Goal: Task Accomplishment & Management: Use online tool/utility

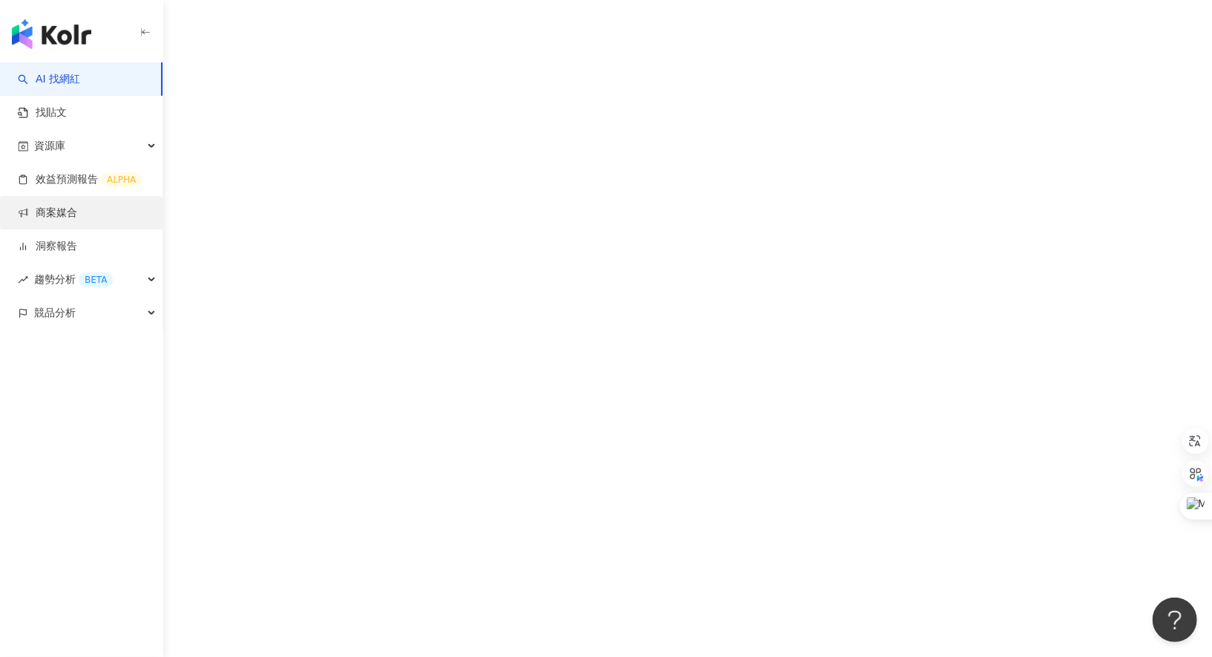
click at [77, 211] on link "商案媒合" at bounding box center [47, 213] width 59 height 15
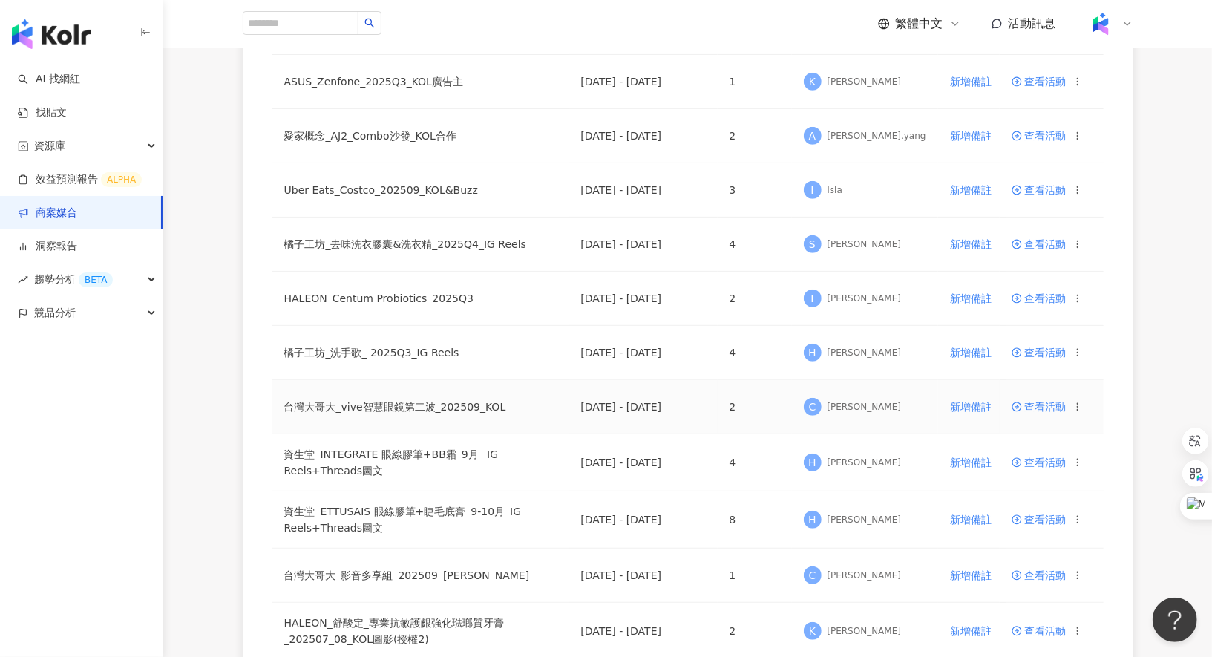
scroll to position [419, 0]
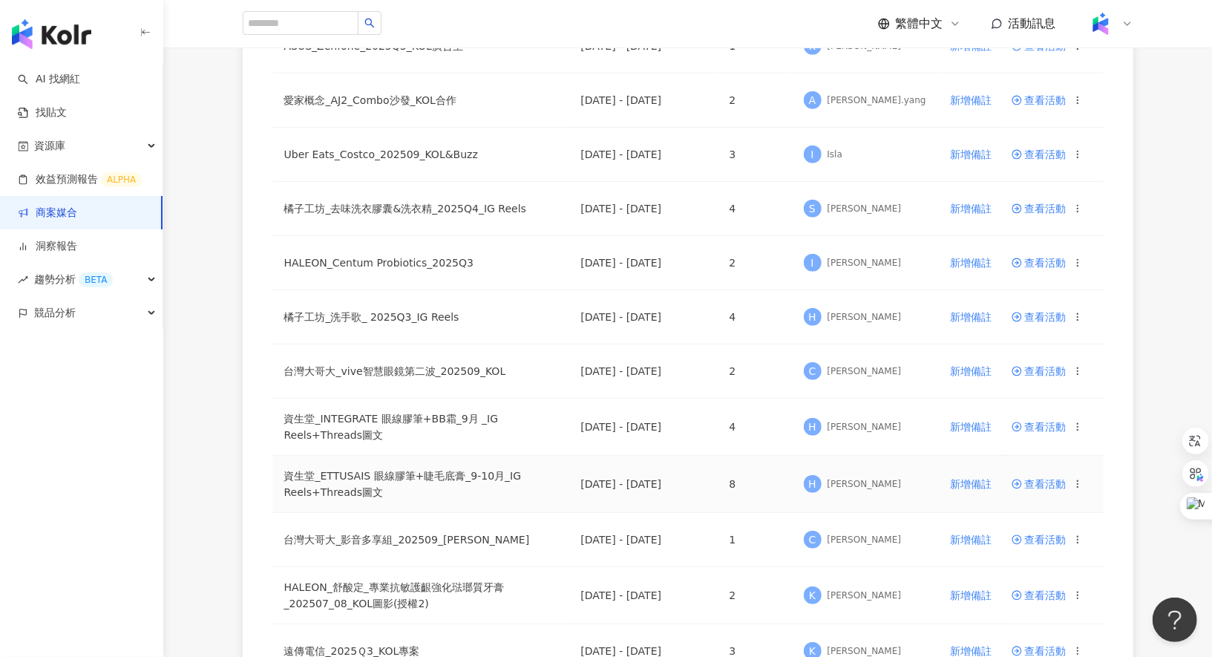
click at [1048, 480] on span "查看活動" at bounding box center [1039, 484] width 55 height 10
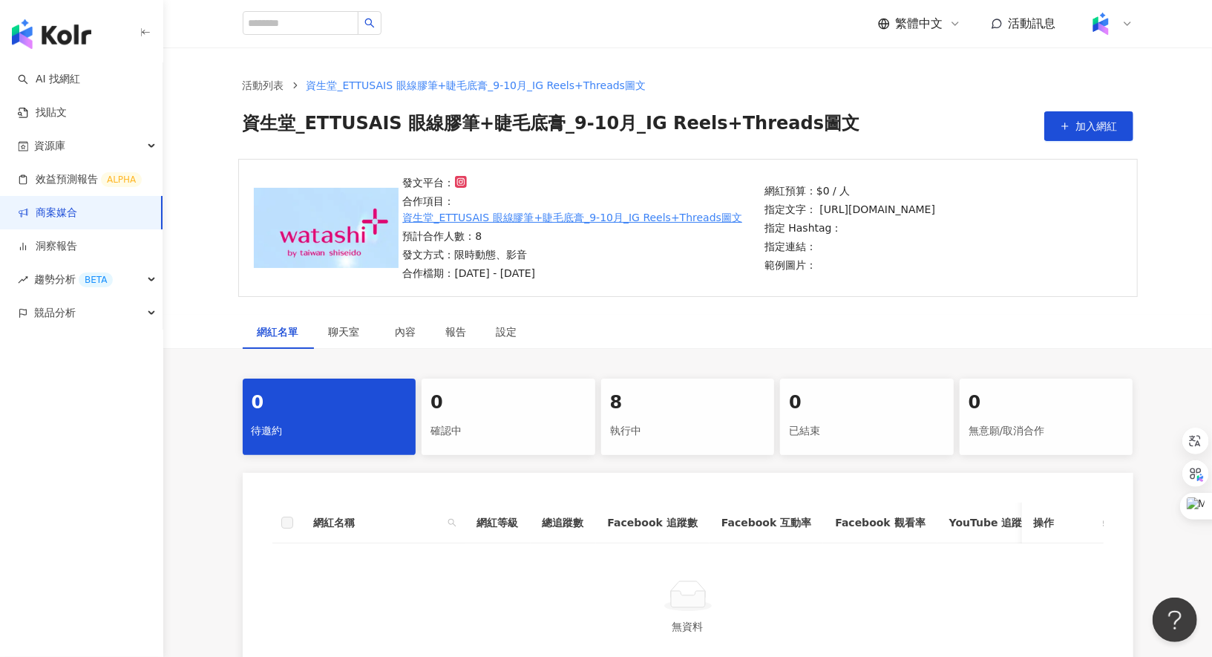
click at [684, 402] on div "8" at bounding box center [688, 403] width 156 height 25
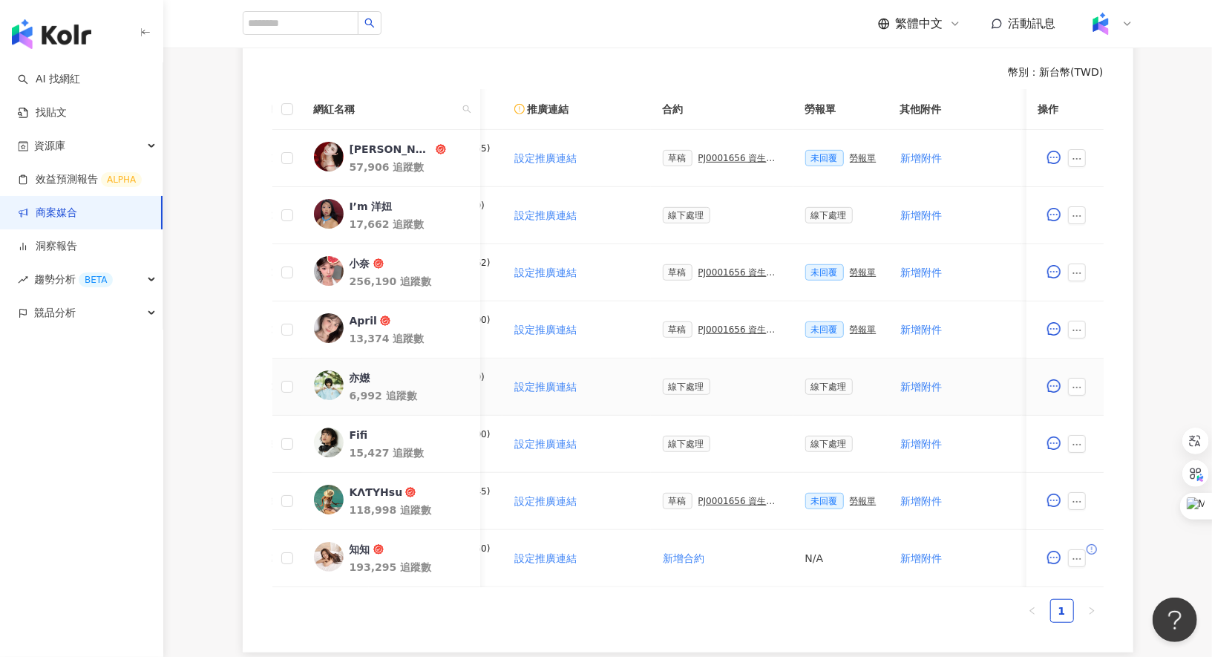
scroll to position [436, 0]
click at [727, 157] on div "PJ0001656 資生堂_ETTUSAIS眼線膠筆+睫毛底膏_9-10月_IG Reels+Threads圖文" at bounding box center [740, 159] width 83 height 10
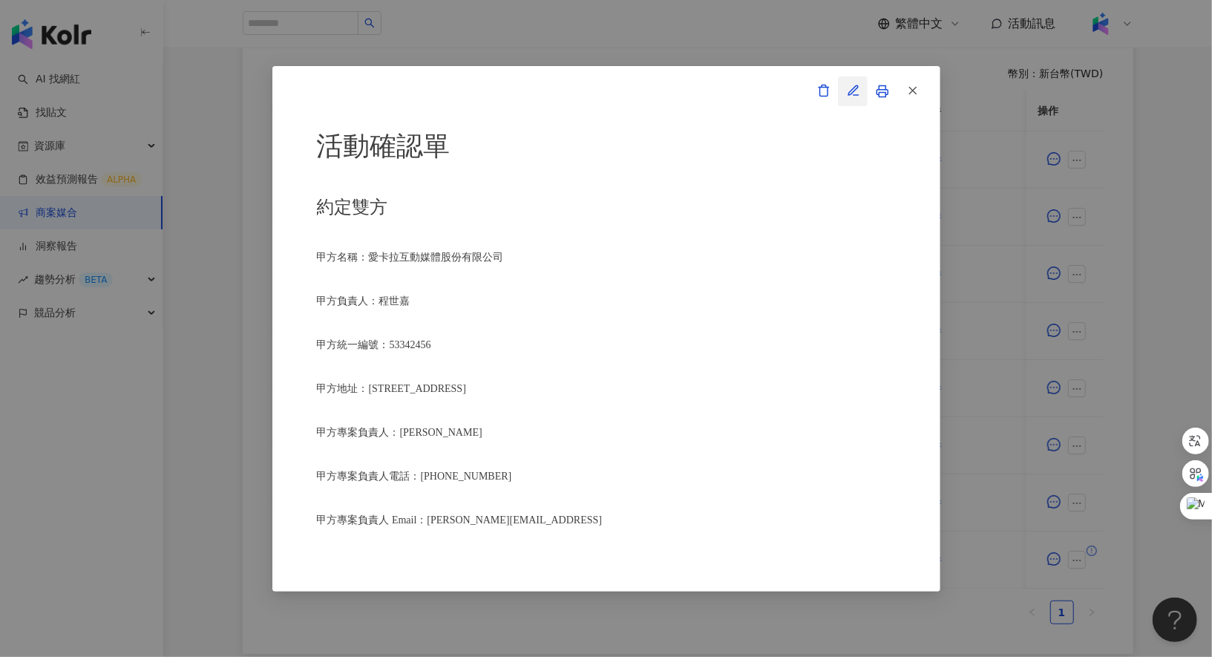
click at [850, 97] on icon "button" at bounding box center [853, 90] width 13 height 13
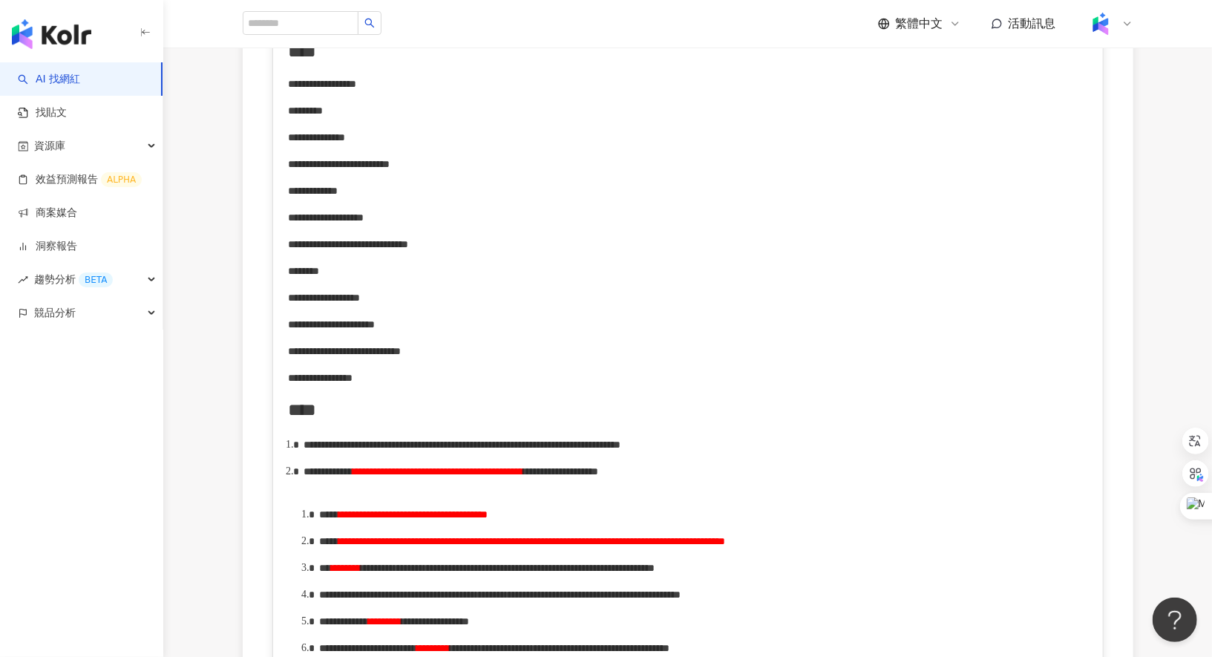
scroll to position [337, 0]
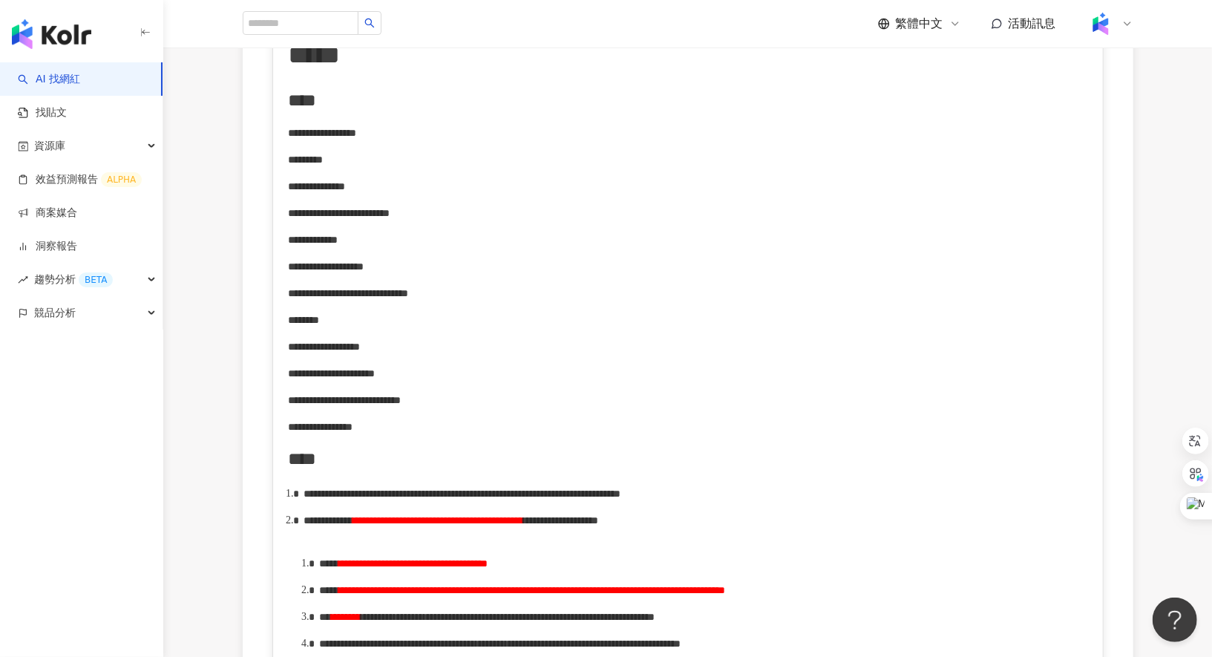
drag, startPoint x: 396, startPoint y: 440, endPoint x: 465, endPoint y: 439, distance: 68.3
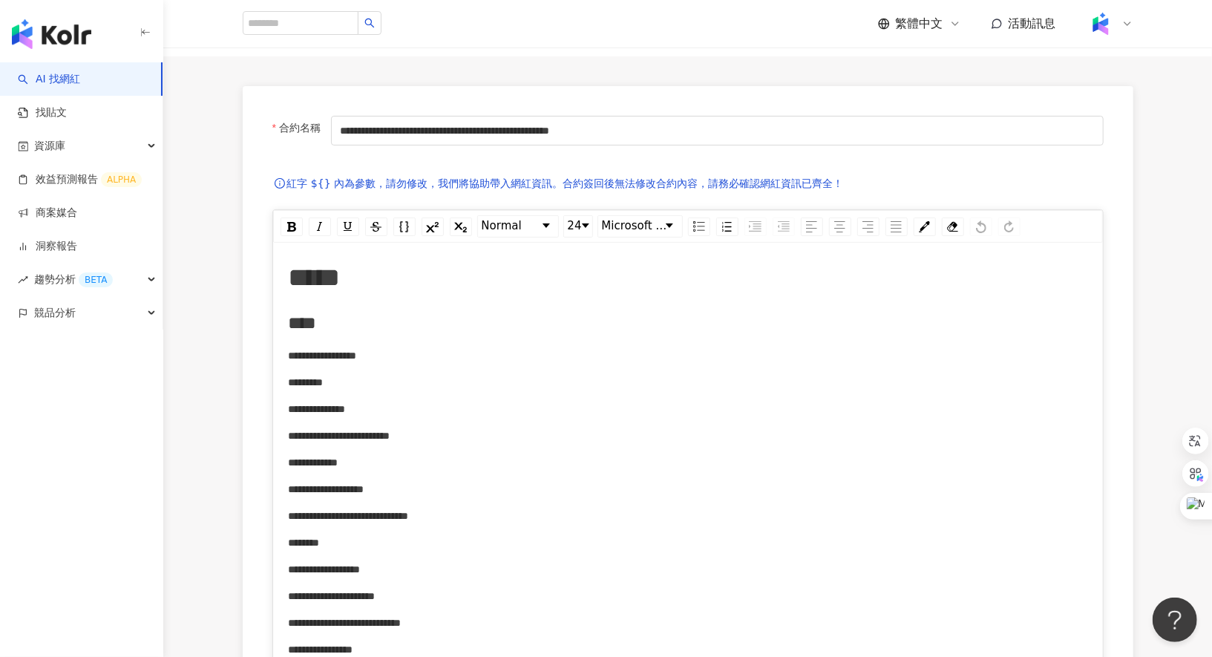
scroll to position [108, 0]
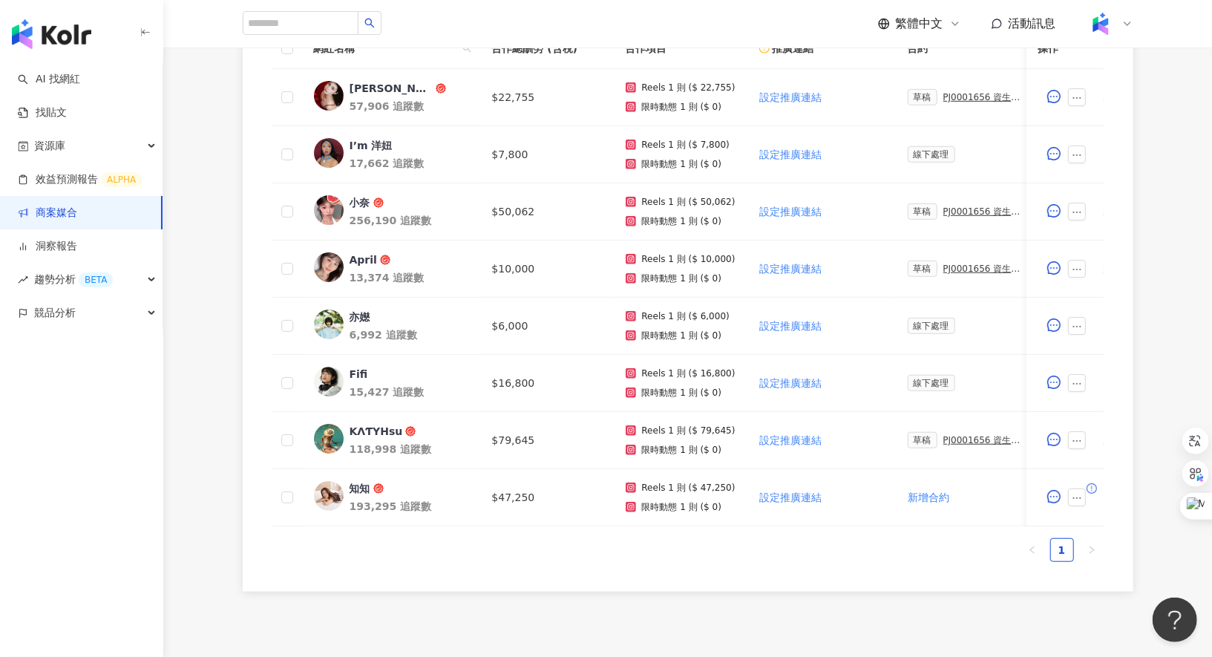
scroll to position [501, 0]
